Goal: Task Accomplishment & Management: Use online tool/utility

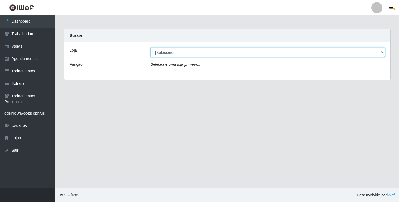
click at [381, 52] on select "[Selecione...] SuperFácil Atacado - Alto de São Manoel SuperFácil Atacado - Ema…" at bounding box center [267, 53] width 234 height 10
click at [150, 48] on select "[Selecione...] SuperFácil Atacado - Alto de São Manoel SuperFácil Atacado - Ema…" at bounding box center [267, 53] width 234 height 10
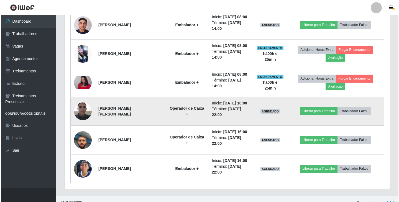
scroll to position [326, 0]
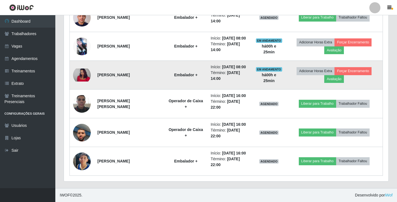
click at [87, 72] on img at bounding box center [82, 75] width 18 height 13
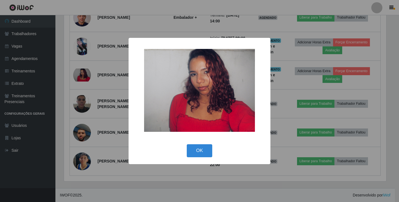
click at [175, 168] on div "× OK Cancel" at bounding box center [199, 101] width 399 height 202
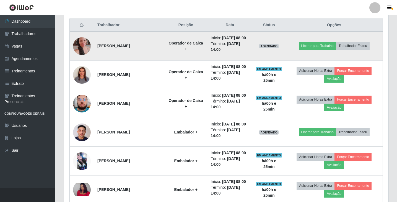
scroll to position [160, 0]
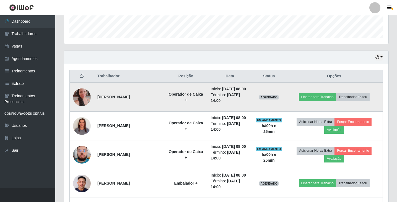
click at [79, 97] on img at bounding box center [82, 98] width 18 height 32
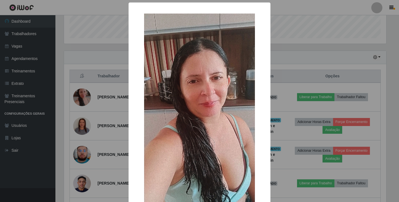
click at [294, 59] on div "× OK Cancel" at bounding box center [199, 101] width 399 height 202
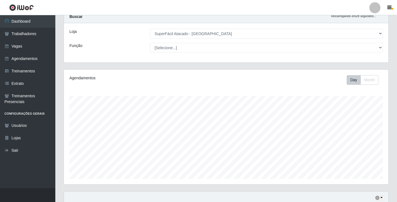
scroll to position [0, 0]
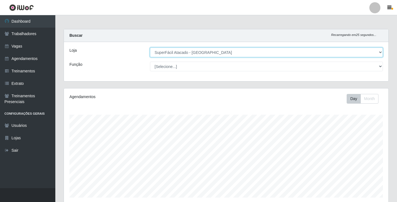
click at [380, 51] on select "[Selecione...] SuperFácil Atacado - Alto de São Manoel SuperFácil Atacado - Ema…" at bounding box center [266, 53] width 233 height 10
click at [150, 48] on select "[Selecione...] SuperFácil Atacado - Alto de São Manoel SuperFácil Atacado - Ema…" at bounding box center [266, 53] width 233 height 10
click at [380, 53] on select "[Selecione...] SuperFácil Atacado - Alto de São Manoel SuperFácil Atacado - Ema…" at bounding box center [266, 53] width 233 height 10
select select "503"
click at [150, 48] on select "[Selecione...] SuperFácil Atacado - Alto de São Manoel SuperFácil Atacado - Ema…" at bounding box center [266, 53] width 233 height 10
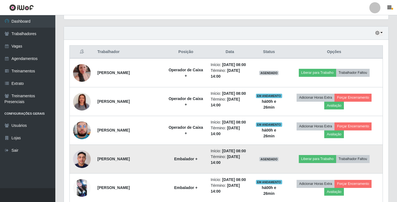
scroll to position [194, 0]
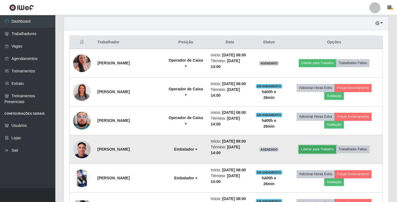
click at [316, 150] on button "Liberar para Trabalho" at bounding box center [317, 150] width 37 height 8
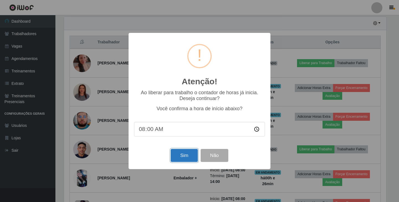
click at [187, 159] on button "Sim" at bounding box center [183, 155] width 27 height 13
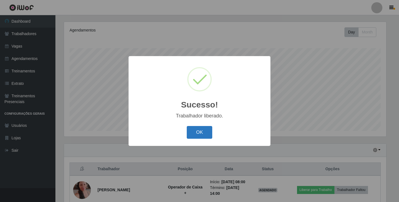
click at [209, 138] on button "OK" at bounding box center [200, 132] width 26 height 13
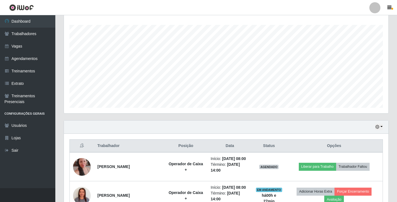
scroll to position [122, 0]
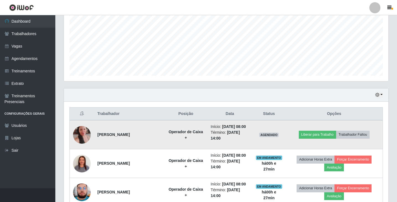
click at [81, 135] on img at bounding box center [82, 135] width 18 height 32
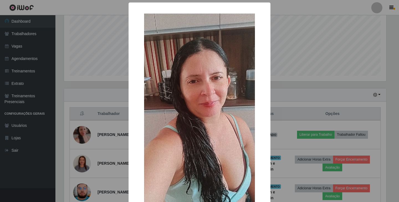
click at [286, 94] on div "× OK Cancel" at bounding box center [199, 101] width 399 height 202
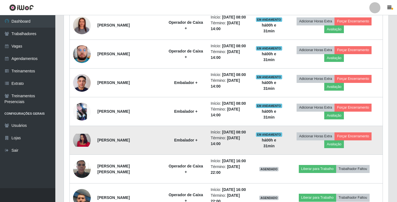
scroll to position [94, 0]
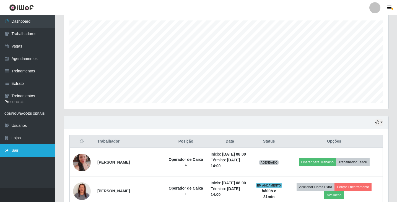
click at [10, 151] on link "Sair" at bounding box center [27, 150] width 55 height 12
